Goal: Transaction & Acquisition: Purchase product/service

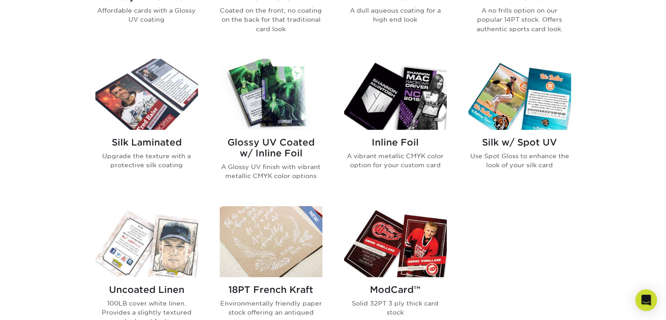
scroll to position [543, 0]
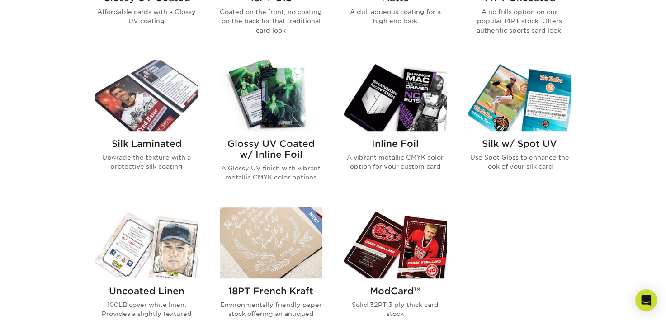
click at [61, 156] on div "Get started below by choosing your paper, finish, and features: Filtered Matche…" at bounding box center [333, 130] width 666 height 675
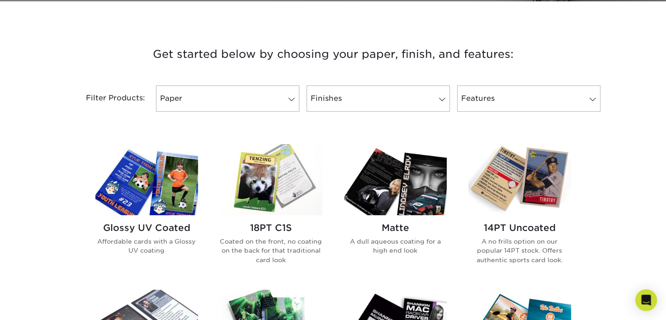
scroll to position [362, 0]
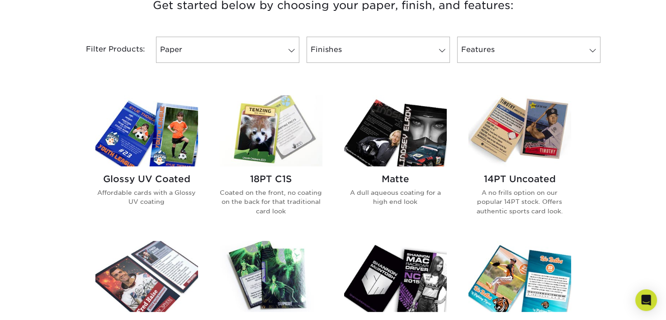
click at [181, 136] on img at bounding box center [146, 130] width 103 height 71
